Goal: Find contact information: Find contact information

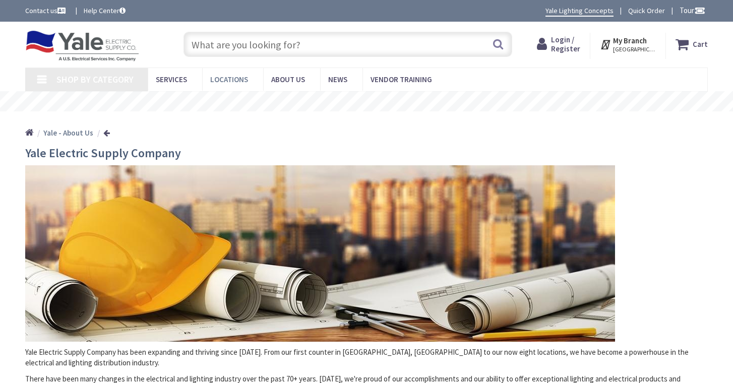
type input "Winding Way, Broomall, PA 19008, USA"
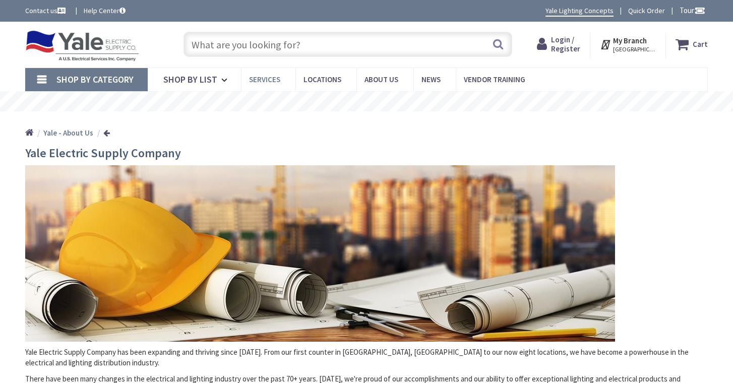
click at [241, 79] on link "Services" at bounding box center [268, 79] width 54 height 23
click at [314, 80] on span "Locations" at bounding box center [323, 80] width 38 height 10
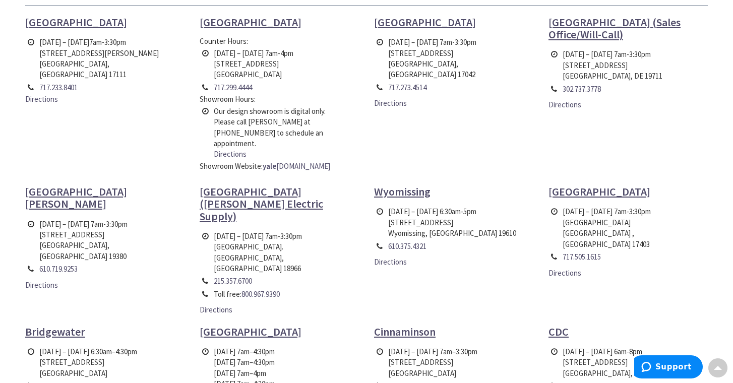
scroll to position [379, 0]
drag, startPoint x: 389, startPoint y: 210, endPoint x: 437, endPoint y: 220, distance: 49.4
click at [437, 220] on td "Monday – Friday 6:30am-5pm 208 Park Road North Wyomissing, PA 19610" at bounding box center [452, 222] width 133 height 34
copy td "208 Park Road North Wyomissing, PA"
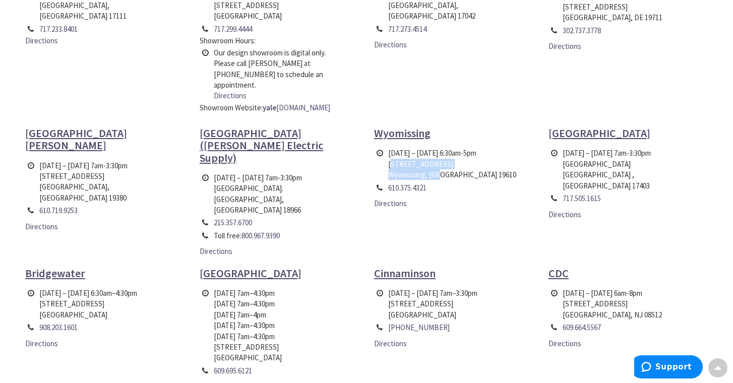
scroll to position [445, 0]
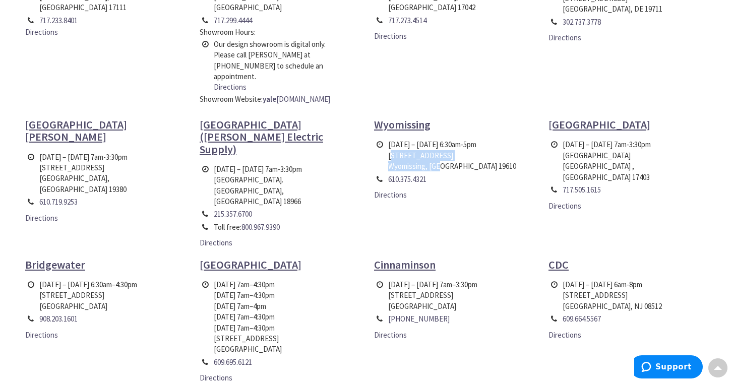
drag, startPoint x: 40, startPoint y: 262, endPoint x: 117, endPoint y: 269, distance: 76.5
click at [117, 278] on td "Monday – Friday 6:30am–4:30pm 5 West Chimney Rock Road Bridgewater, NJ 08807" at bounding box center [88, 295] width 103 height 34
copy td "5 West Chimney Rock Road Bridgewater, NJ 08807"
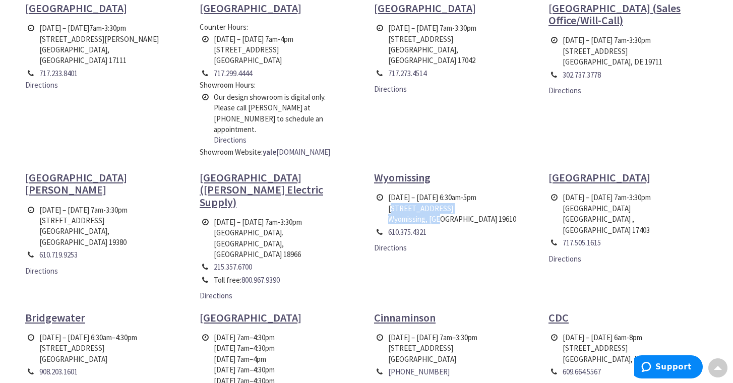
scroll to position [390, 0]
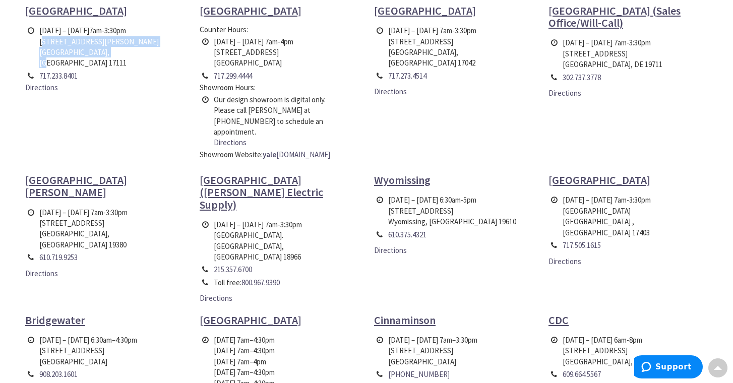
drag, startPoint x: 40, startPoint y: 40, endPoint x: 108, endPoint y: 50, distance: 68.3
click at [108, 50] on td "Monday – Friday 7am-3:30pm 2207 Paxton Street Harrisburg, PA 17111" at bounding box center [107, 46] width 140 height 45
copy td "2207 Paxton Street Harrisburg, PA 17111"
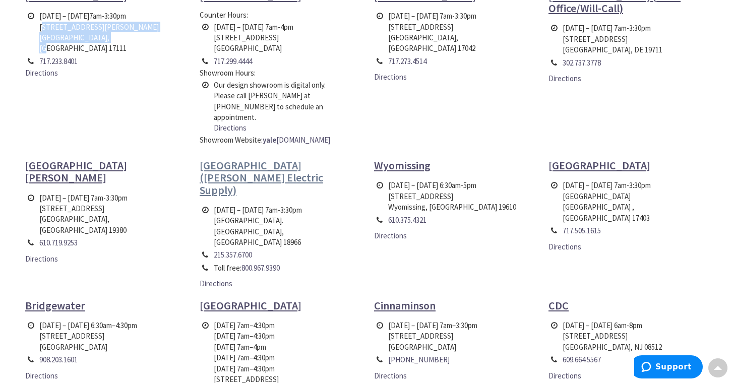
scroll to position [405, 0]
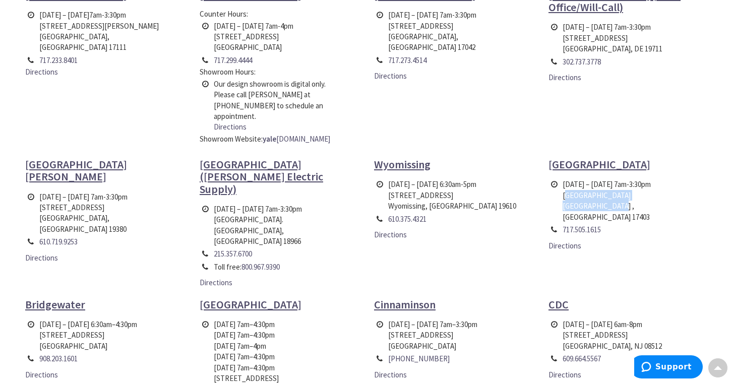
drag, startPoint x: 563, startPoint y: 185, endPoint x: 608, endPoint y: 195, distance: 45.5
click at [608, 195] on td "Monday – Friday 7am-3:30pm 1047 Mount Rose Avenue York , PA 17403" at bounding box center [630, 200] width 140 height 45
copy td "1047 Mount Rose Avenue York , PA 17403"
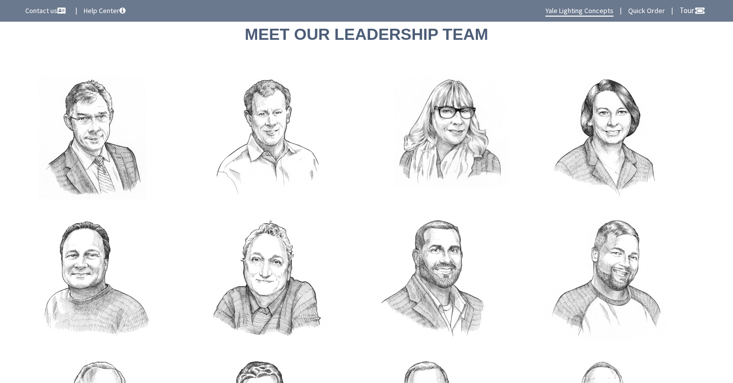
scroll to position [7, 0]
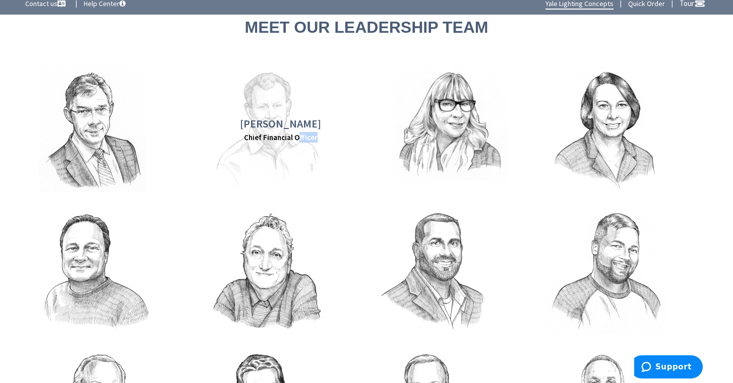
drag, startPoint x: 300, startPoint y: 143, endPoint x: 224, endPoint y: 146, distance: 75.7
click at [224, 146] on div "Wesley Broderick Chief Financial Officer" at bounding box center [281, 130] width 156 height 126
click at [257, 123] on h3 "[PERSON_NAME]" at bounding box center [280, 124] width 81 height 12
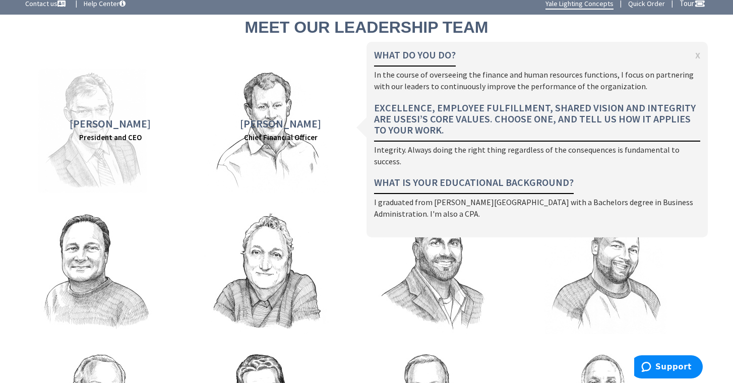
click at [115, 133] on strong "President and CEO" at bounding box center [110, 138] width 63 height 10
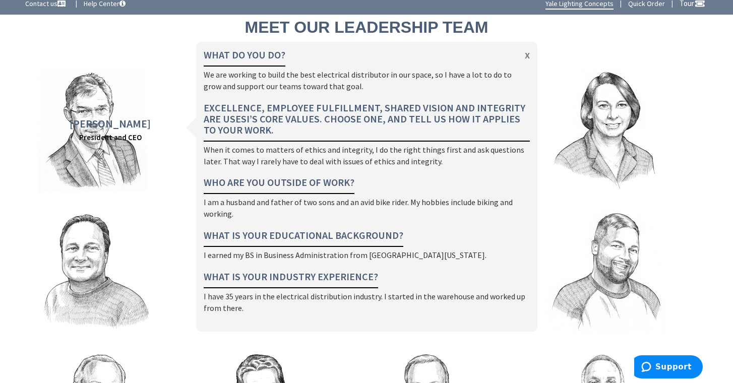
click at [528, 59] on span "x" at bounding box center [527, 54] width 5 height 11
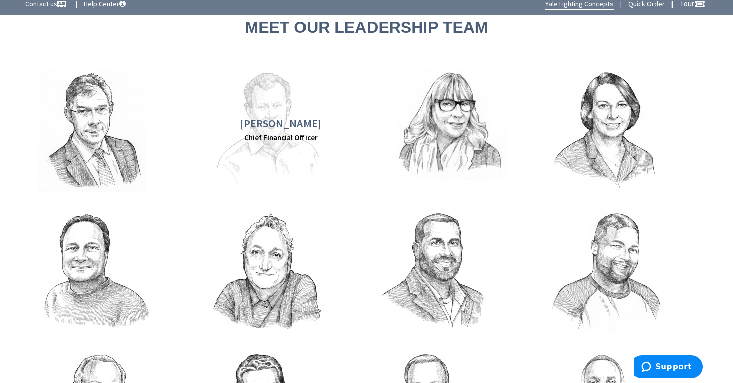
click at [306, 139] on strong "Chief Financial Officer" at bounding box center [281, 138] width 74 height 10
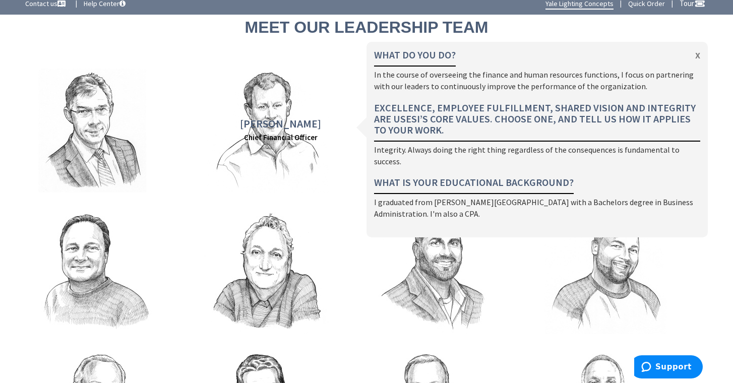
click at [699, 60] on span "x" at bounding box center [697, 54] width 5 height 11
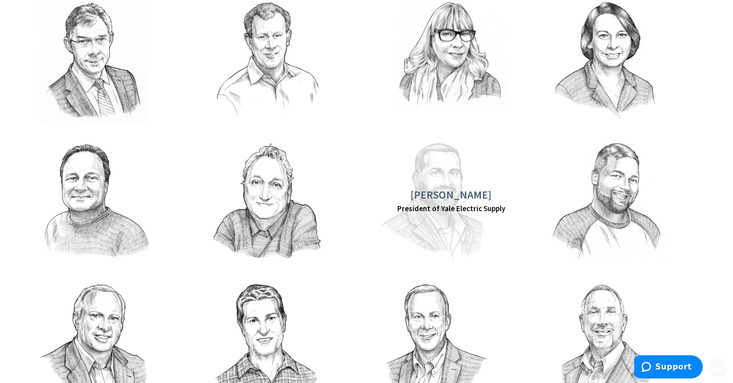
scroll to position [89, 0]
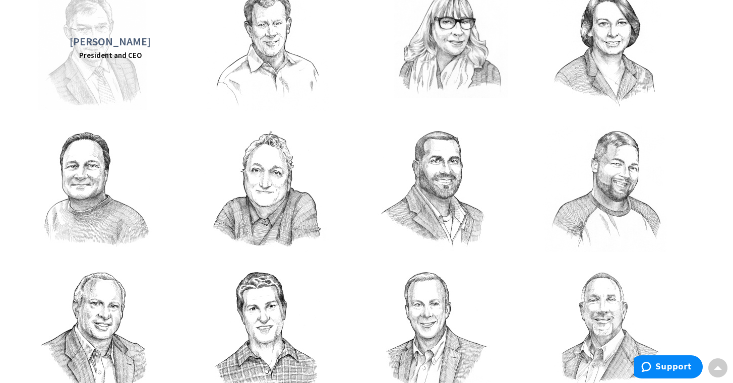
click at [112, 65] on div "[PERSON_NAME] President and CEO" at bounding box center [111, 48] width 156 height 126
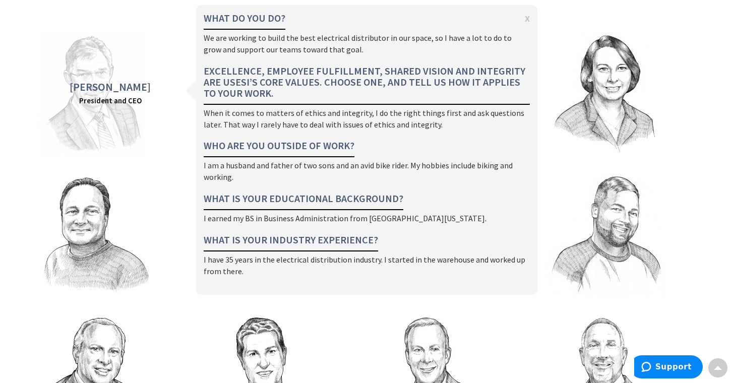
scroll to position [42, 0]
